Goal: Information Seeking & Learning: Find specific page/section

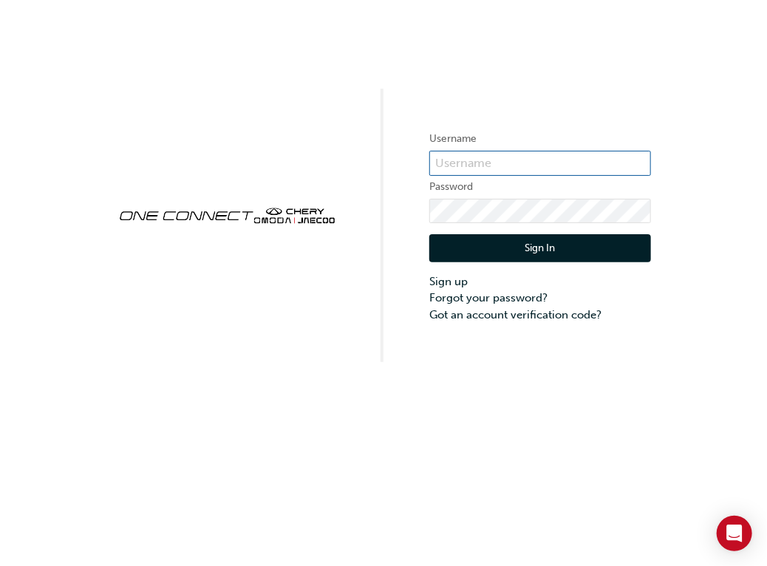
type input "CHAU0301"
click at [560, 248] on button "Sign In" at bounding box center [540, 248] width 222 height 28
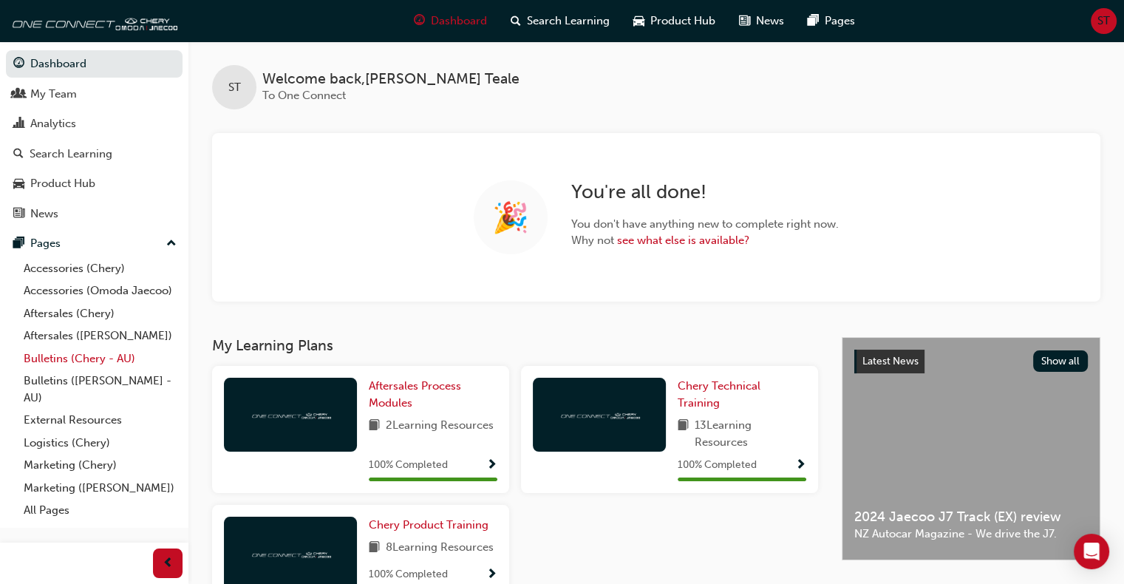
click at [71, 358] on link "Bulletins (Chery - AU)" at bounding box center [100, 358] width 165 height 23
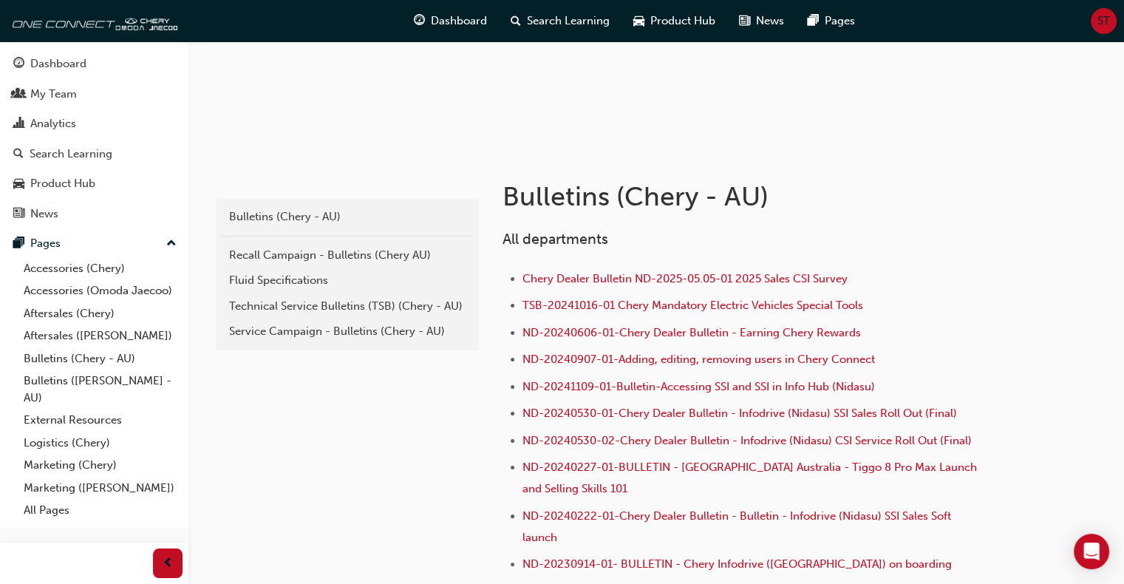
scroll to position [222, 0]
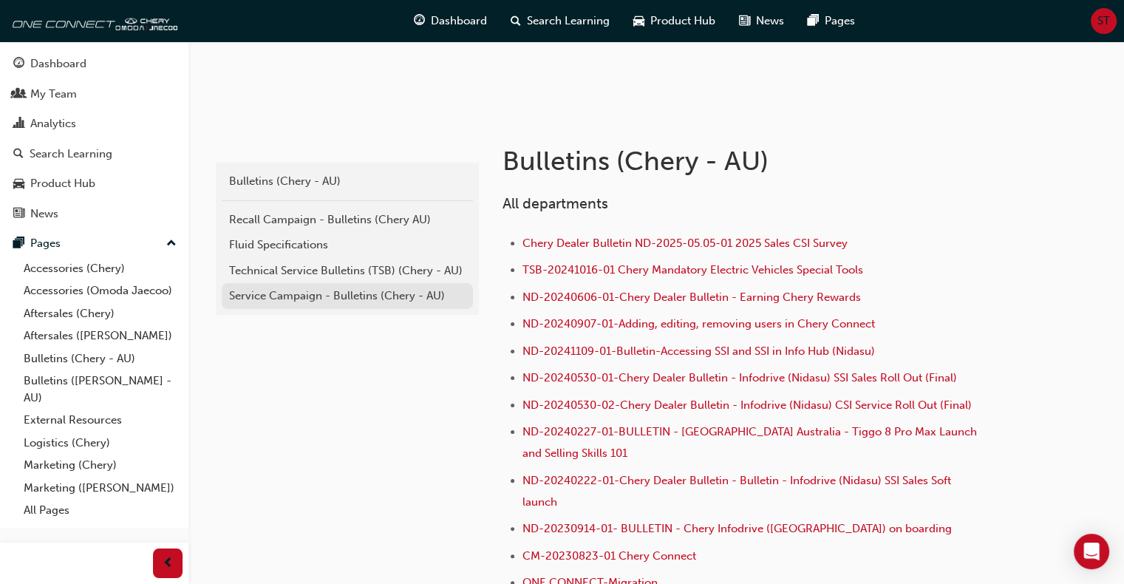
click at [318, 299] on div "Service Campaign - Bulletins (Chery - AU)" at bounding box center [347, 296] width 237 height 17
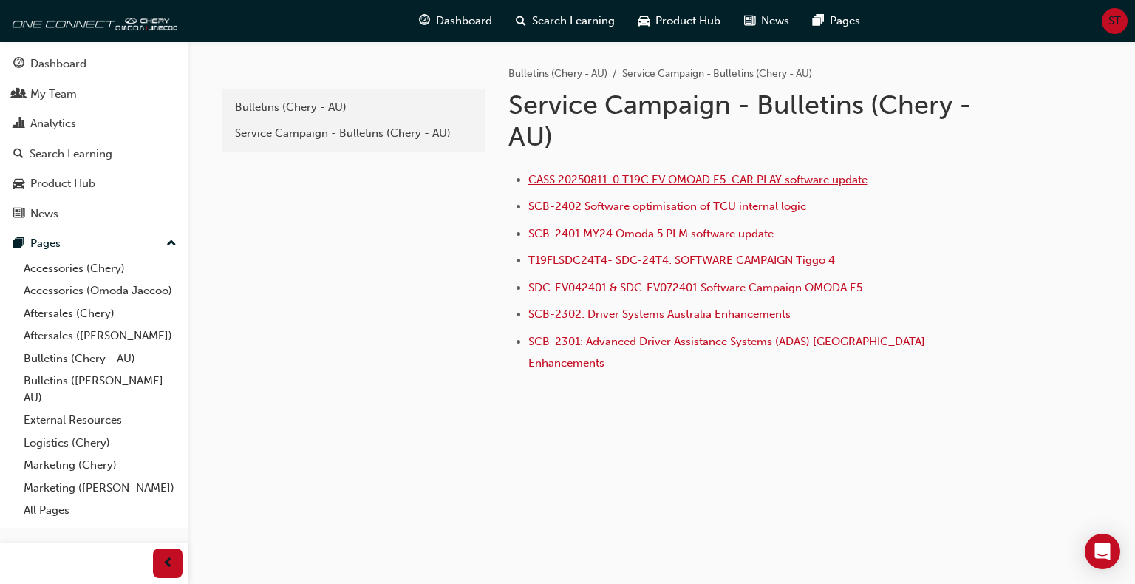
click at [644, 178] on span "CASS 20250811-0 T19C EV OMOAD E5 CAR PLAY software update" at bounding box center [697, 179] width 339 height 13
